Goal: Navigation & Orientation: Find specific page/section

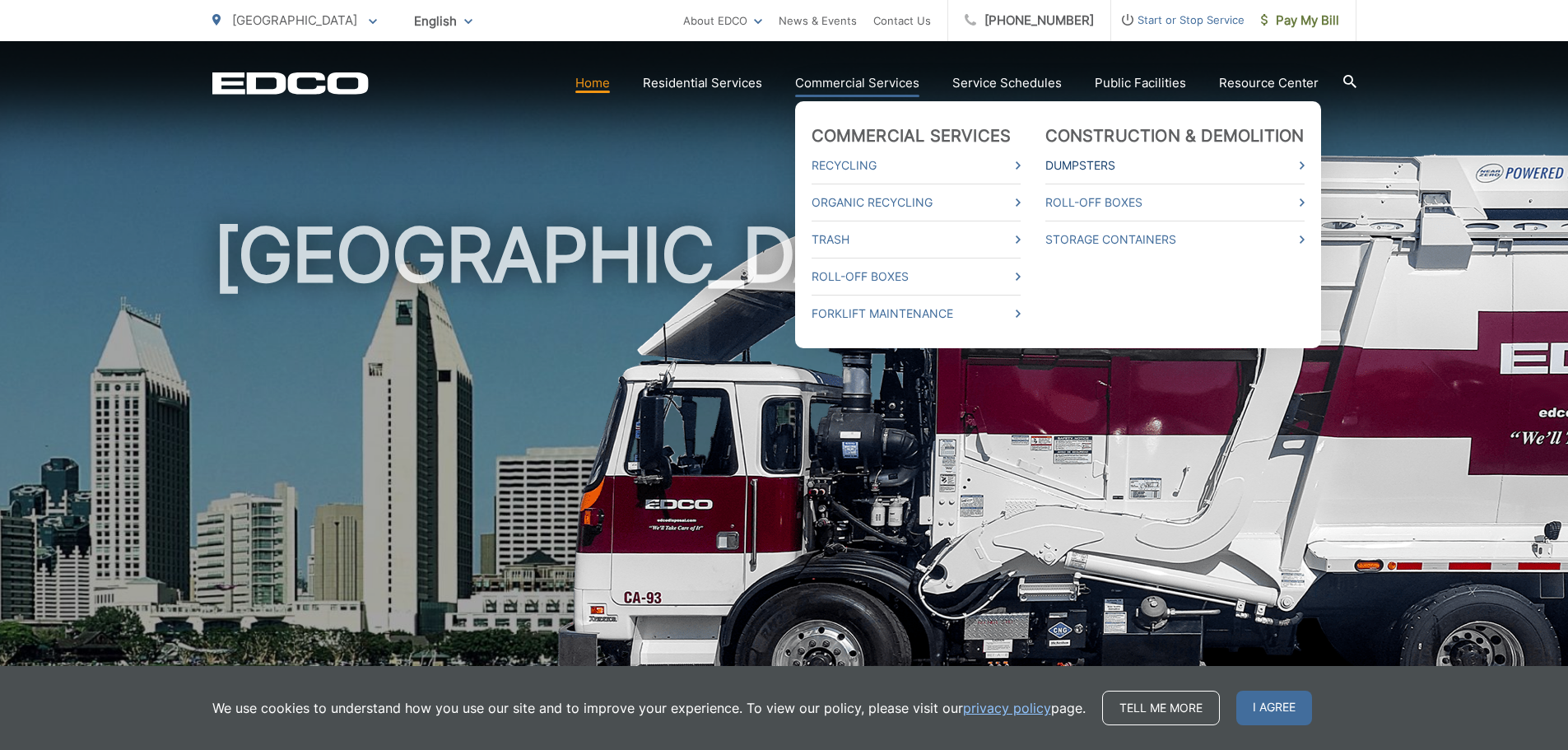
click at [1304, 160] on span at bounding box center [1302, 165] width 5 height 20
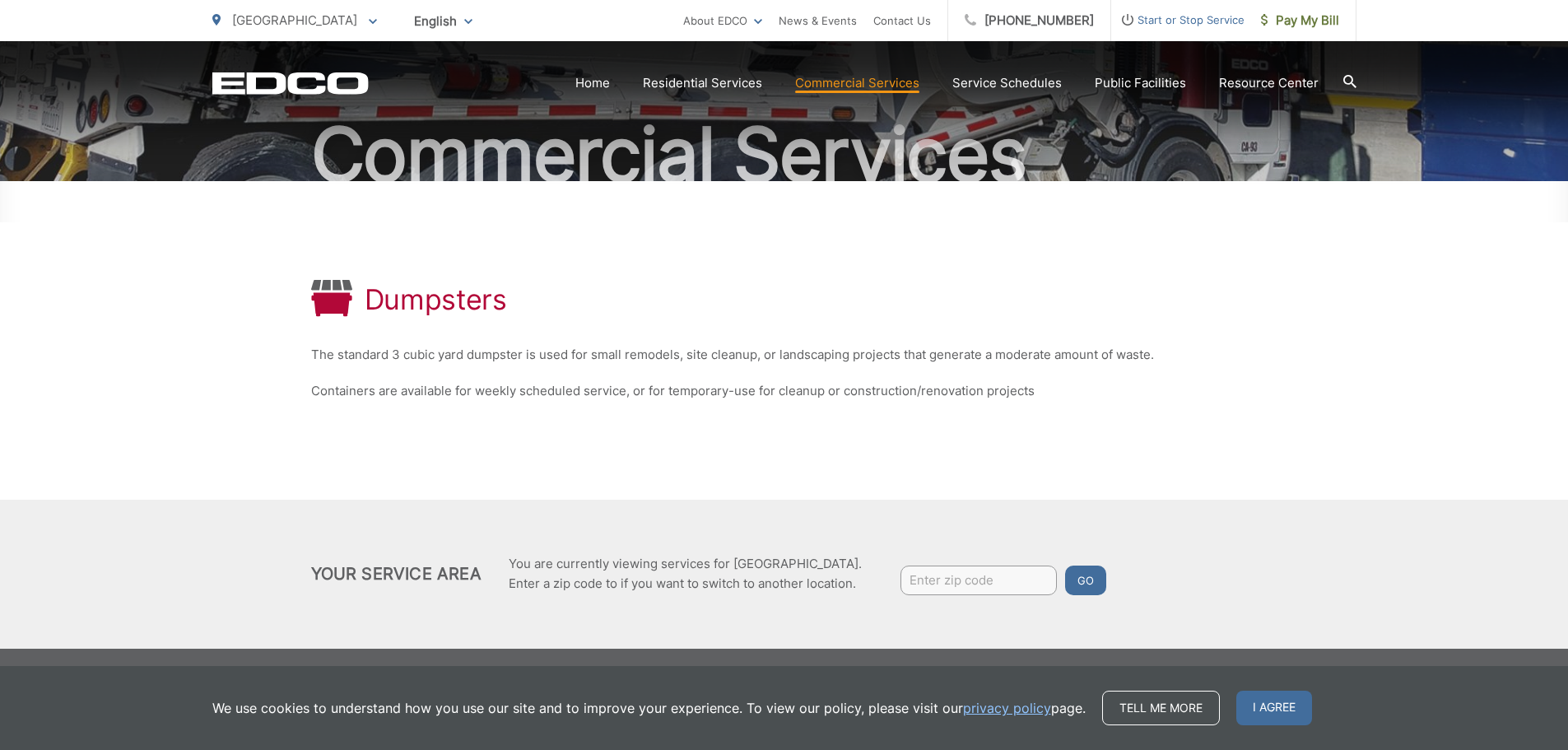
scroll to position [149, 0]
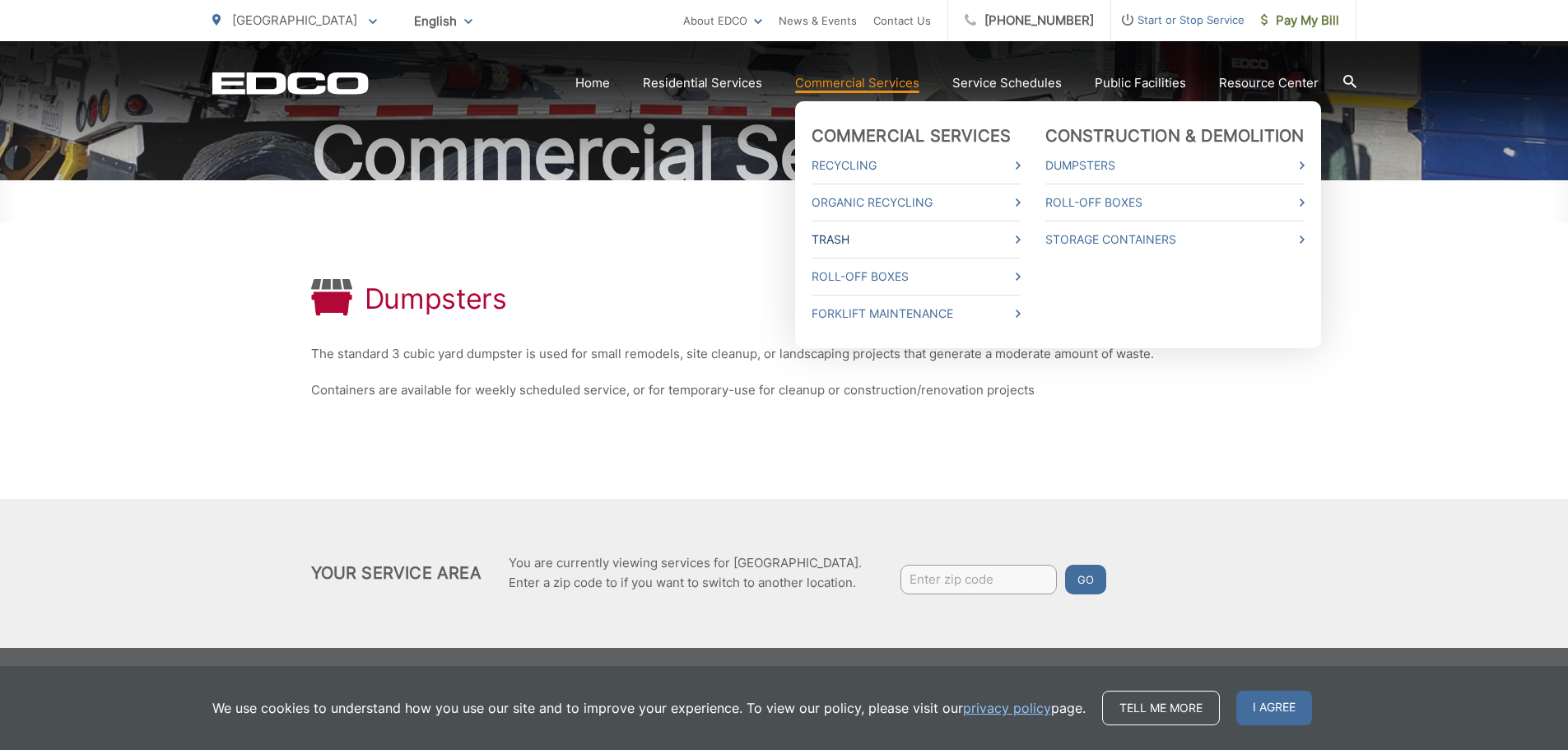
click at [1020, 238] on link "Trash" at bounding box center [916, 239] width 209 height 20
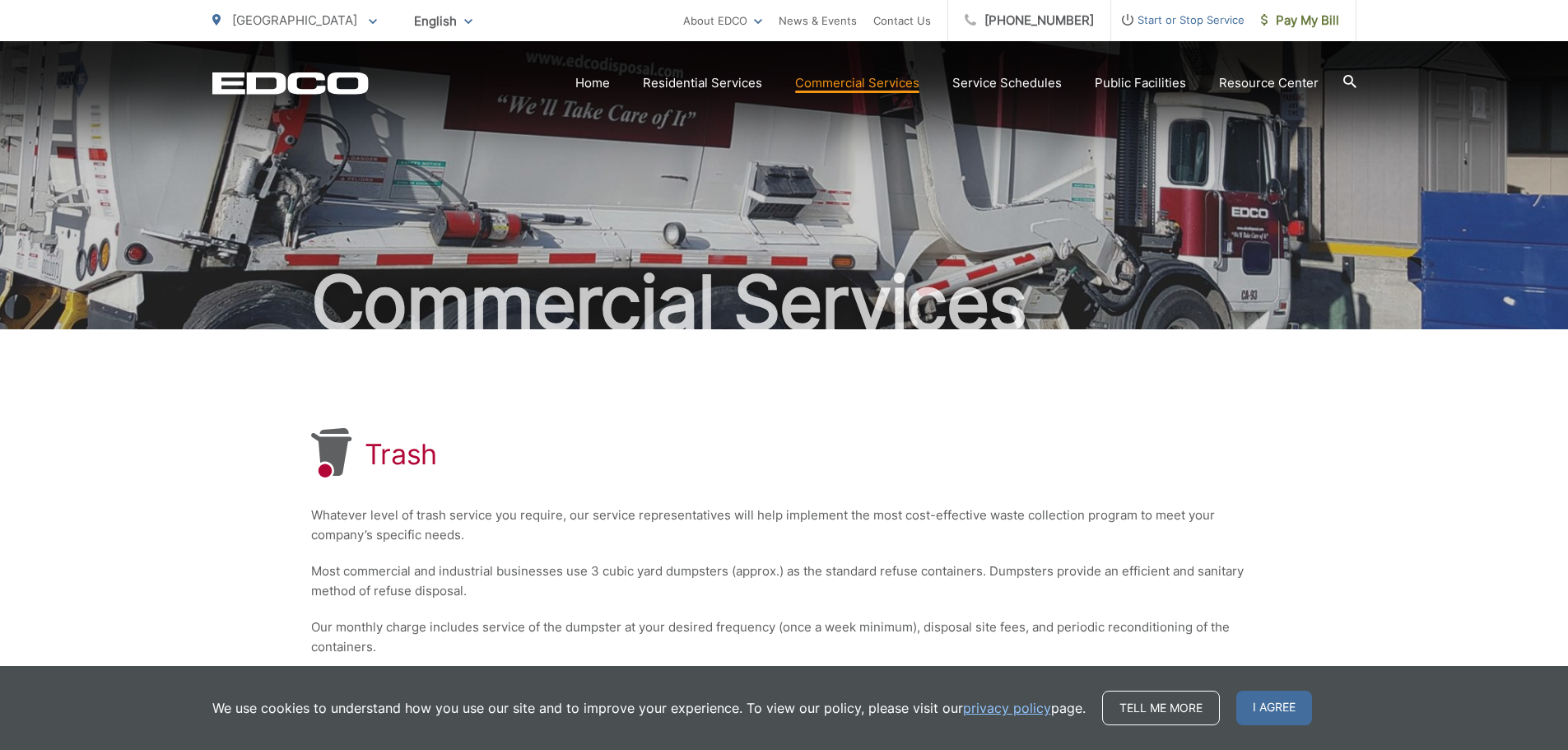
click at [935, 392] on div "Trash Whatever level of trash service you require, our service representatives …" at bounding box center [784, 574] width 946 height 491
